Goal: Obtain resource: Download file/media

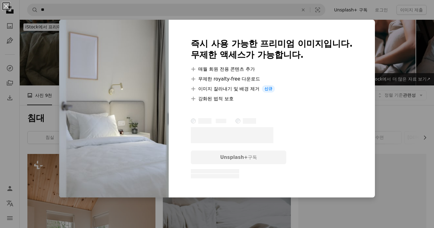
scroll to position [667, 0]
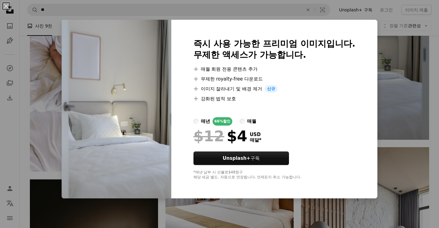
click at [375, 38] on div "An X shape 즉시 사용 가능한 프리미엄 이미지입니다. 무제한 액세스가 가능합니다. A plus sign 매월 회원 전용 콘텐츠 추가 A…" at bounding box center [219, 114] width 439 height 228
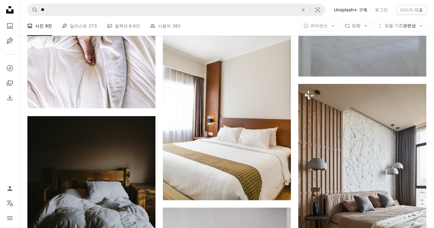
scroll to position [753, 0]
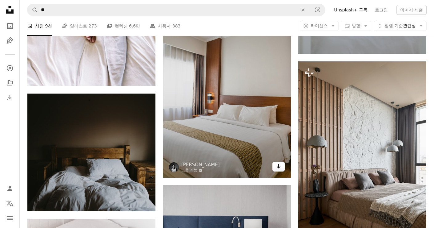
click at [276, 164] on link "Arrow pointing down" at bounding box center [279, 166] width 12 height 10
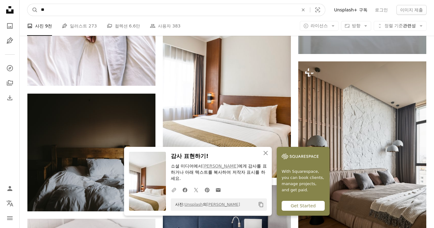
drag, startPoint x: 54, startPoint y: 11, endPoint x: 30, endPoint y: 6, distance: 24.0
click at [54, 11] on input "**" at bounding box center [167, 10] width 259 height 12
type input "*********"
click button "A magnifying glass" at bounding box center [32, 10] width 10 height 12
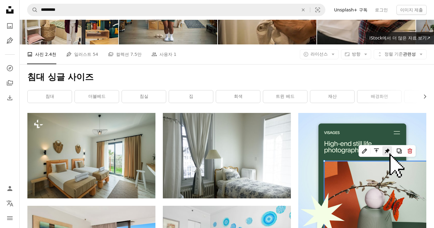
scroll to position [53, 0]
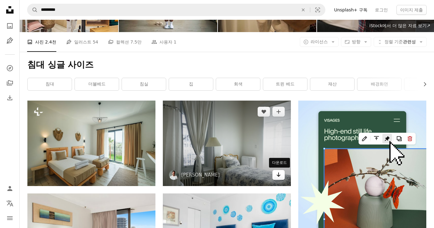
click at [279, 176] on icon "Arrow pointing down" at bounding box center [278, 174] width 5 height 7
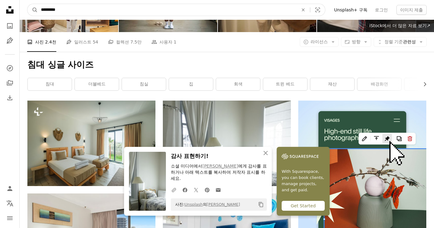
click at [50, 10] on input "*********" at bounding box center [167, 10] width 259 height 12
type input "**********"
click button "A magnifying glass" at bounding box center [32, 10] width 10 height 12
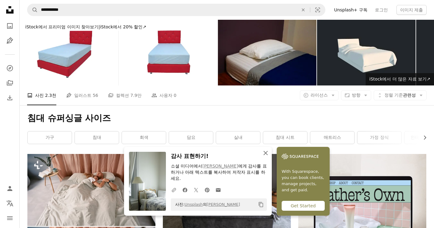
click at [265, 156] on icon "An X shape" at bounding box center [265, 152] width 7 height 7
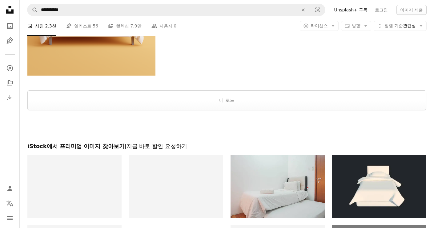
scroll to position [1179, 0]
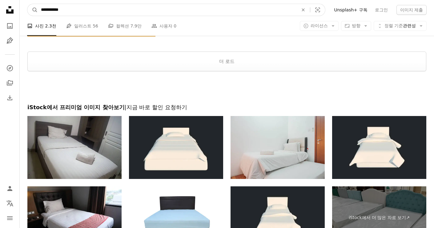
click at [65, 9] on input "**********" at bounding box center [167, 10] width 259 height 12
type input "*********"
click button "A magnifying glass" at bounding box center [32, 10] width 10 height 12
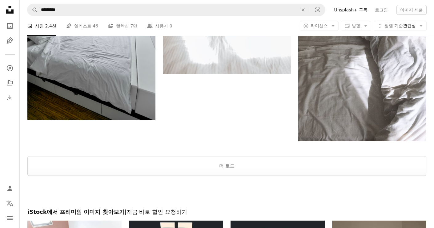
scroll to position [1120, 0]
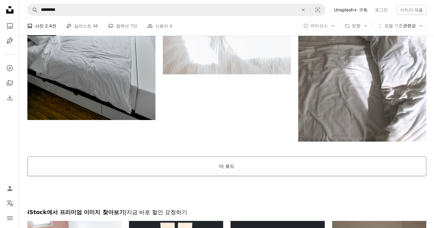
click at [265, 161] on button "더 로드" at bounding box center [226, 166] width 399 height 20
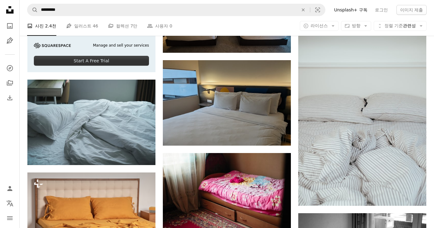
scroll to position [1434, 0]
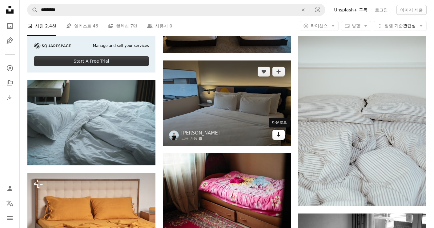
click at [281, 134] on icon "Arrow pointing down" at bounding box center [278, 134] width 5 height 7
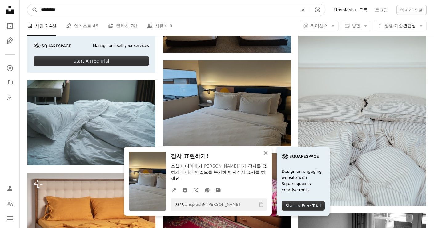
click at [56, 9] on input "*********" at bounding box center [167, 10] width 259 height 12
type input "**********"
click button "A magnifying glass" at bounding box center [32, 10] width 10 height 12
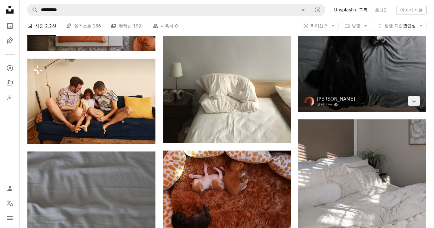
scroll to position [2798, 0]
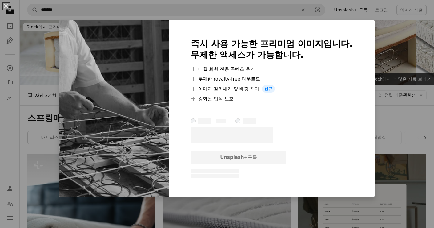
scroll to position [436, 0]
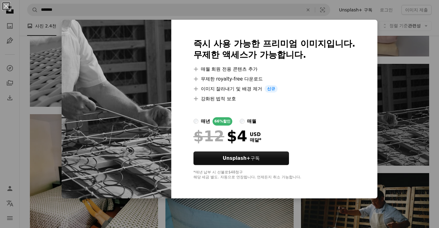
click at [409, 65] on div "An X shape 즉시 사용 가능한 프리미엄 이미지입니다. 무제한 액세스가 가능합니다. A plus sign 매월 회원 전용 콘텐츠 추가 A…" at bounding box center [219, 114] width 439 height 228
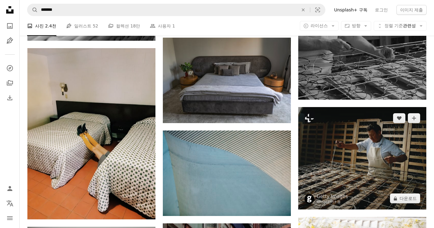
scroll to position [526, 0]
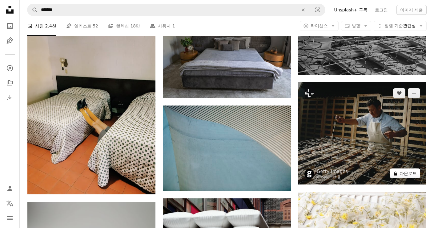
click at [418, 175] on button "A lock 다운로드" at bounding box center [405, 173] width 30 height 10
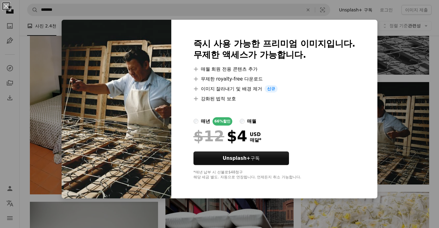
click at [415, 115] on div "An X shape 즉시 사용 가능한 프리미엄 이미지입니다. 무제한 액세스가 가능합니다. A plus sign 매월 회원 전용 콘텐츠 추가 A…" at bounding box center [219, 114] width 439 height 228
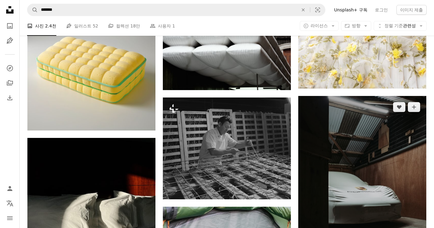
scroll to position [844, 0]
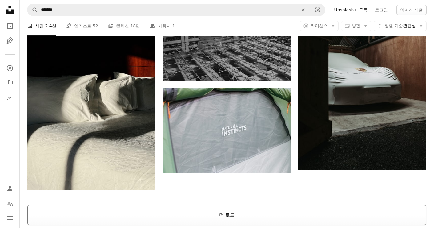
click at [309, 218] on button "더 로드" at bounding box center [226, 215] width 399 height 20
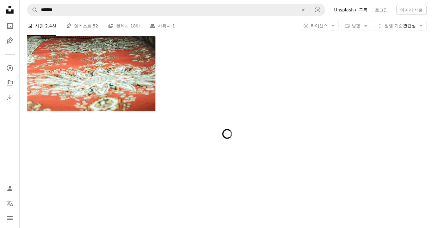
scroll to position [7452, 0]
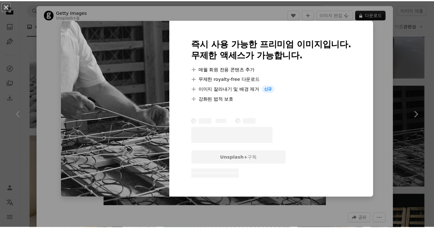
scroll to position [10, 0]
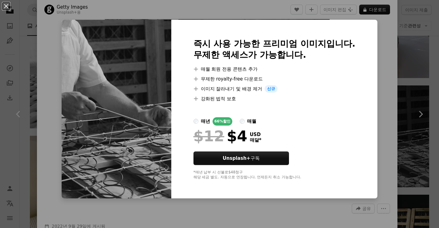
click at [367, 67] on div "An X shape 즉시 사용 가능한 프리미엄 이미지입니다. 무제한 액세스가 가능합니다. A plus sign 매월 회원 전용 콘텐츠 추가 A…" at bounding box center [219, 114] width 439 height 228
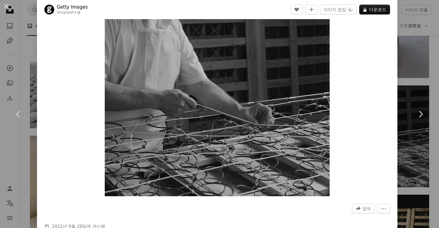
click at [164, 217] on div at bounding box center [217, 218] width 346 height 10
click at [403, 42] on div "An X shape Chevron left Chevron right Getty Images Unsplash+ 용 A heart A plus s…" at bounding box center [219, 114] width 439 height 228
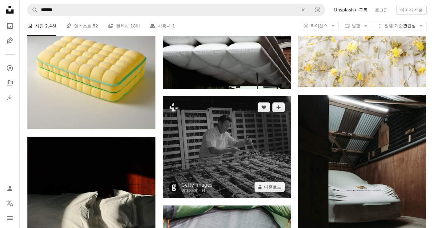
scroll to position [881, 0]
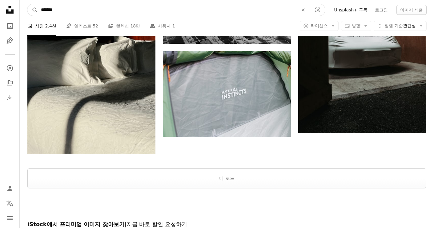
drag, startPoint x: 69, startPoint y: 10, endPoint x: 10, endPoint y: 10, distance: 59.4
type input "*****"
click button "A magnifying glass" at bounding box center [32, 10] width 10 height 12
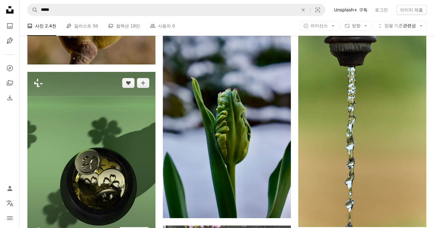
scroll to position [706, 0]
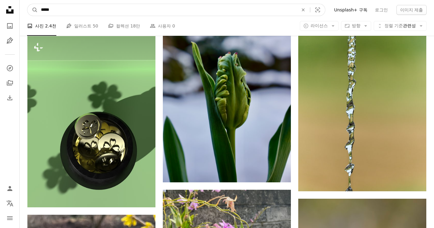
drag, startPoint x: 49, startPoint y: 9, endPoint x: -15, endPoint y: 6, distance: 64.1
click at [0, 6] on html "Unsplash logo Unsplash 홈 A photo Pen Tool A compass A stack of folders Download…" at bounding box center [217, 33] width 434 height 1478
type input "*******"
click at [27, 4] on button "A magnifying glass" at bounding box center [32, 10] width 10 height 12
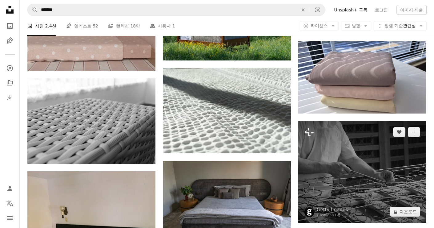
scroll to position [500, 0]
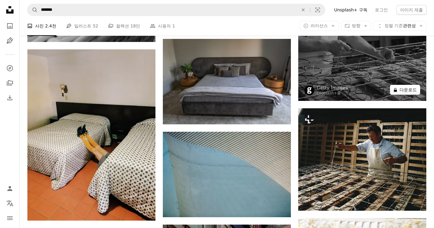
click at [418, 93] on button "A lock 다운로드" at bounding box center [405, 90] width 30 height 10
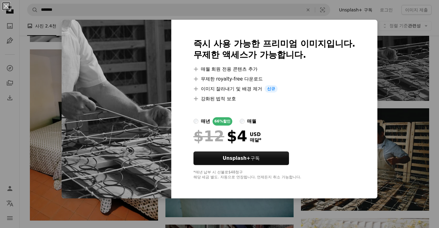
click at [256, 118] on div "매월" at bounding box center [251, 120] width 9 height 7
click at [377, 79] on div "An X shape 즉시 사용 가능한 프리미엄 이미지입니다. 무제한 액세스가 가능합니다. A plus sign 매월 회원 전용 콘텐츠 추가 A…" at bounding box center [219, 114] width 439 height 228
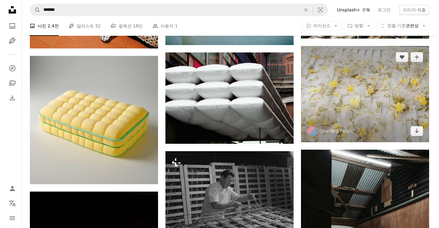
scroll to position [801, 0]
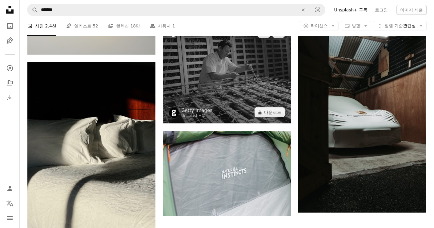
click at [256, 115] on img at bounding box center [227, 73] width 128 height 102
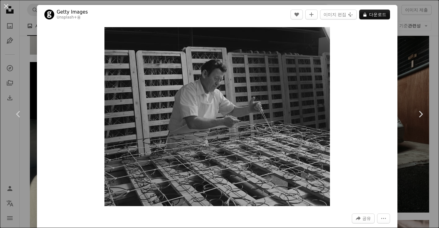
click at [369, 9] on header "Getty Images Unsplash+ 용 A heart A plus sign 이미지 편집 Plus sign for Unsplash+ A l…" at bounding box center [217, 14] width 360 height 19
click at [401, 34] on div "An X shape Chevron left Chevron right Getty Images Unsplash+ 용 A heart A plus s…" at bounding box center [219, 114] width 439 height 228
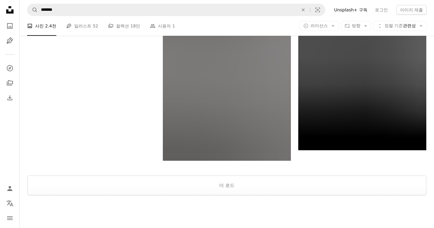
scroll to position [2237, 0]
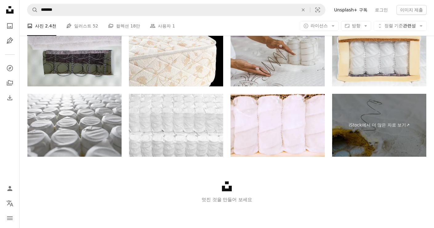
click at [100, 70] on img at bounding box center [74, 54] width 94 height 63
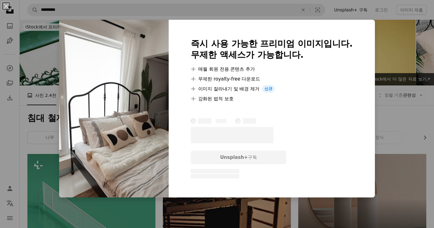
scroll to position [710, 0]
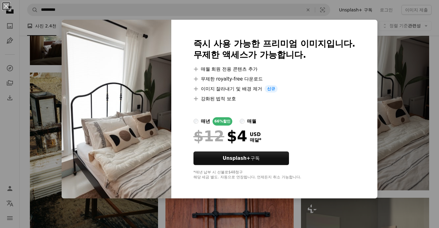
click at [385, 51] on div "An X shape 즉시 사용 가능한 프리미엄 이미지입니다. 무제한 액세스가 가능합니다. A plus sign 매월 회원 전용 콘텐츠 추가 A…" at bounding box center [219, 114] width 439 height 228
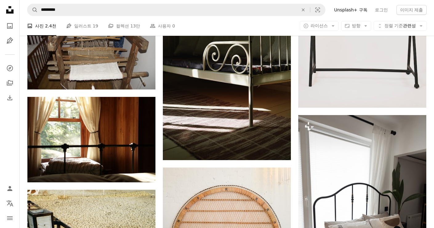
scroll to position [592, 0]
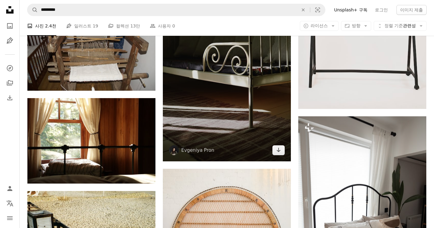
click at [289, 153] on img at bounding box center [227, 65] width 128 height 192
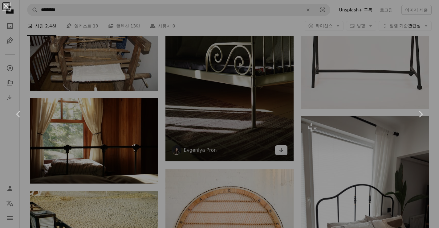
click at [283, 154] on div "An X shape Chevron left Chevron right" at bounding box center [219, 114] width 439 height 228
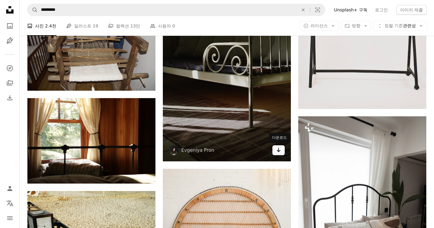
click at [280, 152] on icon "Arrow pointing down" at bounding box center [278, 149] width 5 height 7
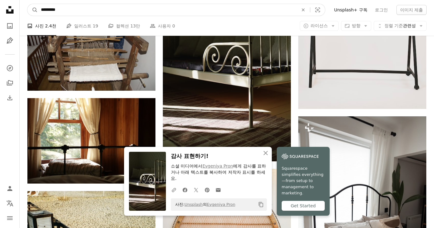
click at [56, 13] on input "*********" at bounding box center [167, 10] width 259 height 12
type input "**********"
click button "A magnifying glass" at bounding box center [32, 10] width 10 height 12
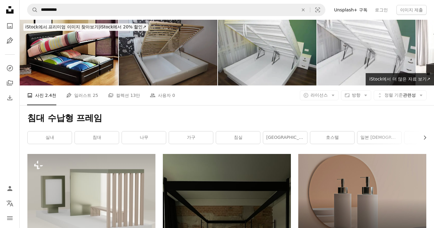
click at [169, 65] on img at bounding box center [168, 53] width 99 height 66
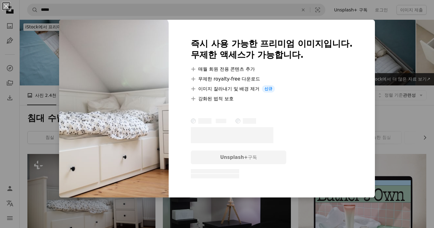
scroll to position [107, 0]
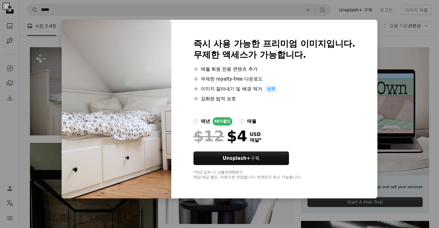
click at [417, 53] on div "An X shape 즉시 사용 가능한 프리미엄 이미지입니다. 무제한 액세스가 가능합니다. A plus sign 매월 회원 전용 콘텐츠 추가 A…" at bounding box center [219, 114] width 439 height 228
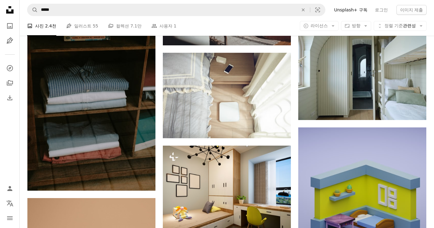
scroll to position [1129, 0]
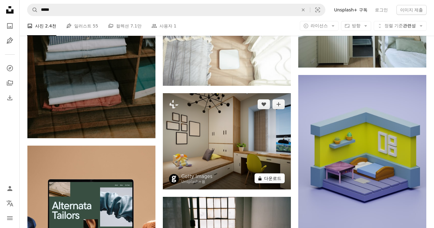
click at [277, 180] on button "A lock 다운로드" at bounding box center [270, 178] width 30 height 10
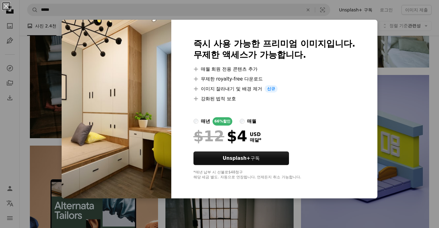
click at [394, 56] on div "An X shape 즉시 사용 가능한 프리미엄 이미지입니다. 무제한 액세스가 가능합니다. A plus sign 매월 회원 전용 콘텐츠 추가 A…" at bounding box center [219, 114] width 439 height 228
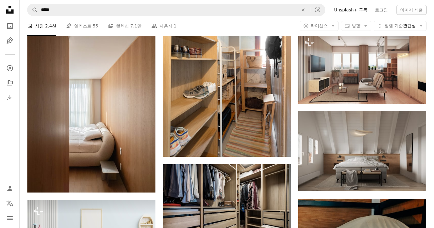
scroll to position [2428, 0]
